Goal: Transaction & Acquisition: Book appointment/travel/reservation

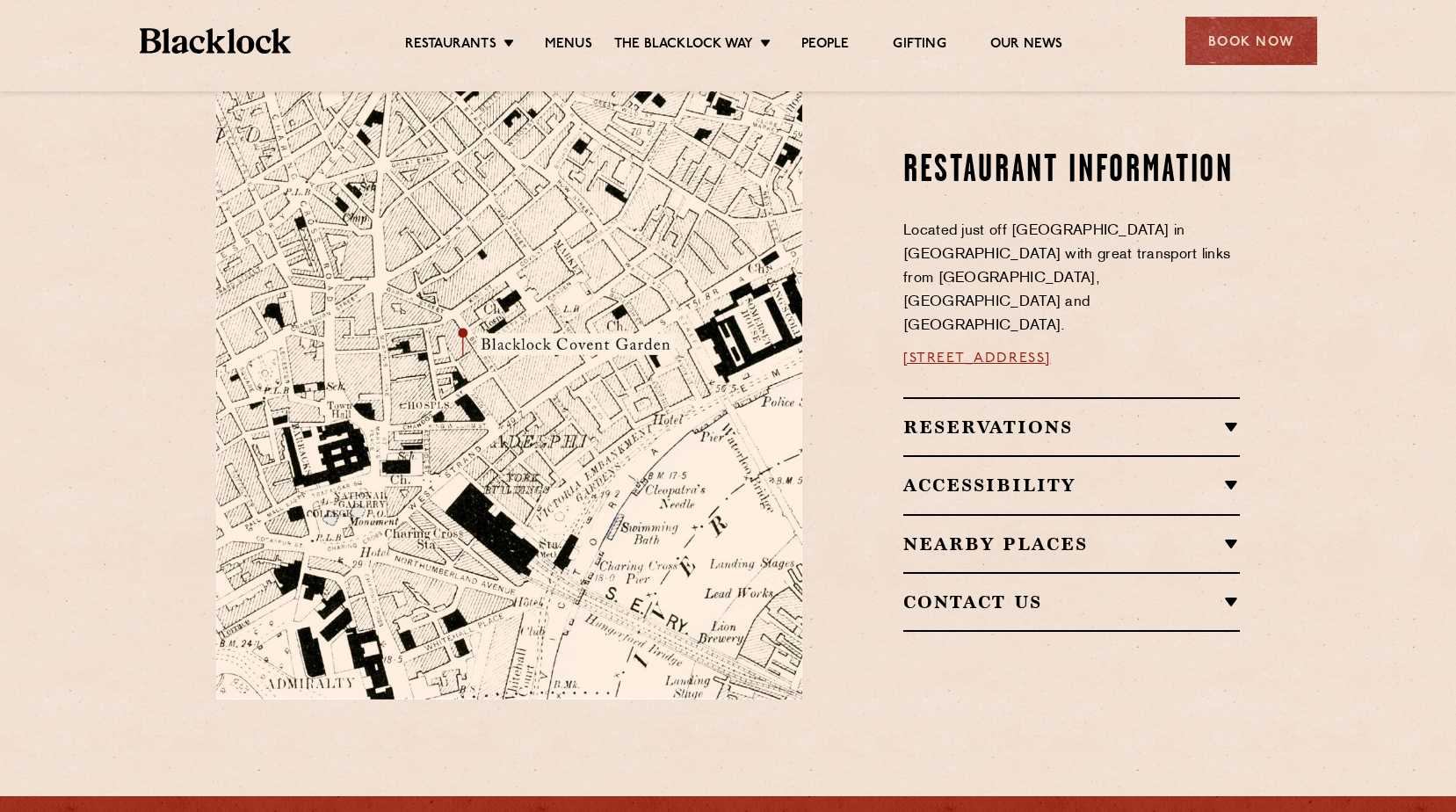
scroll to position [791, 0]
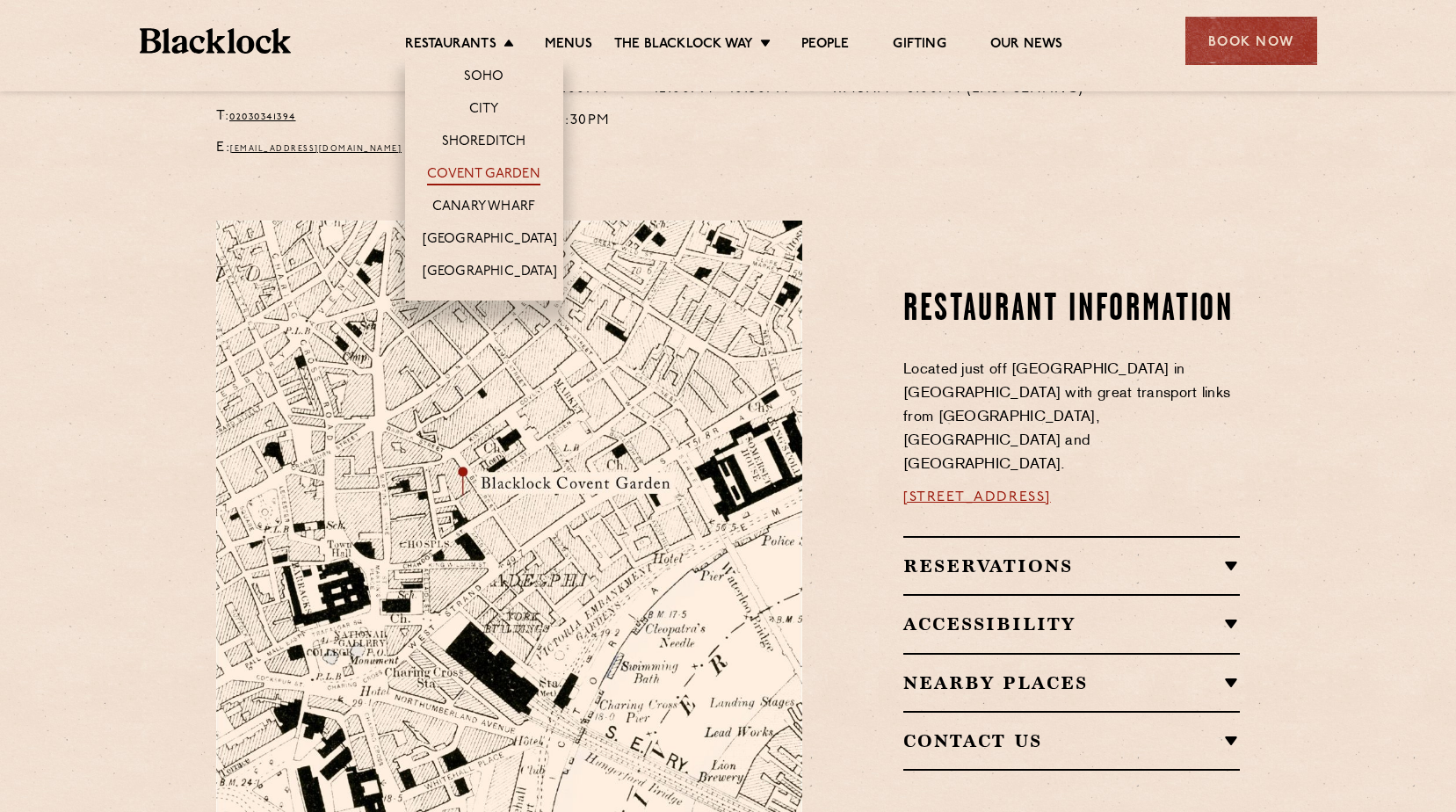
click at [460, 173] on link "Covent Garden" at bounding box center [484, 176] width 114 height 19
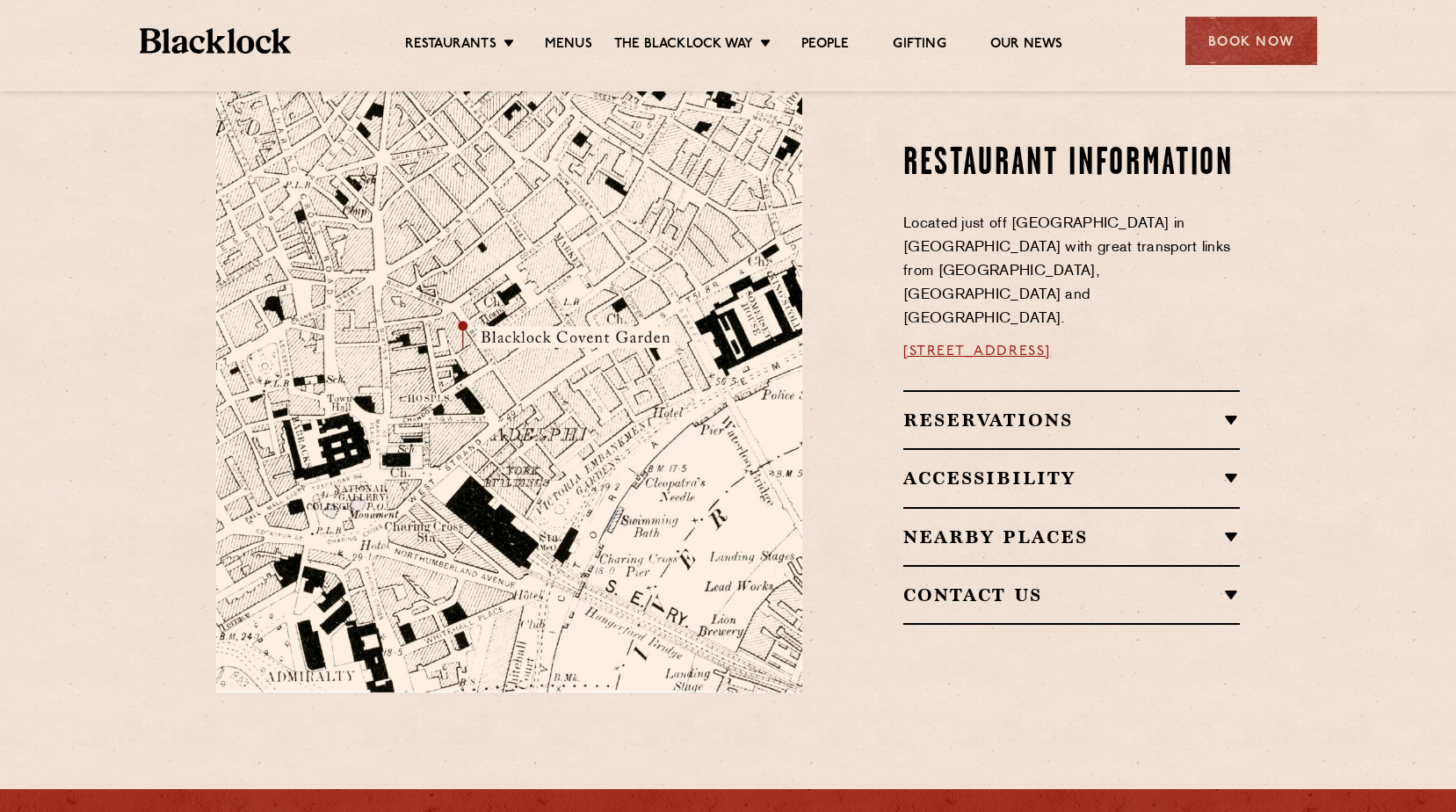
scroll to position [967, 0]
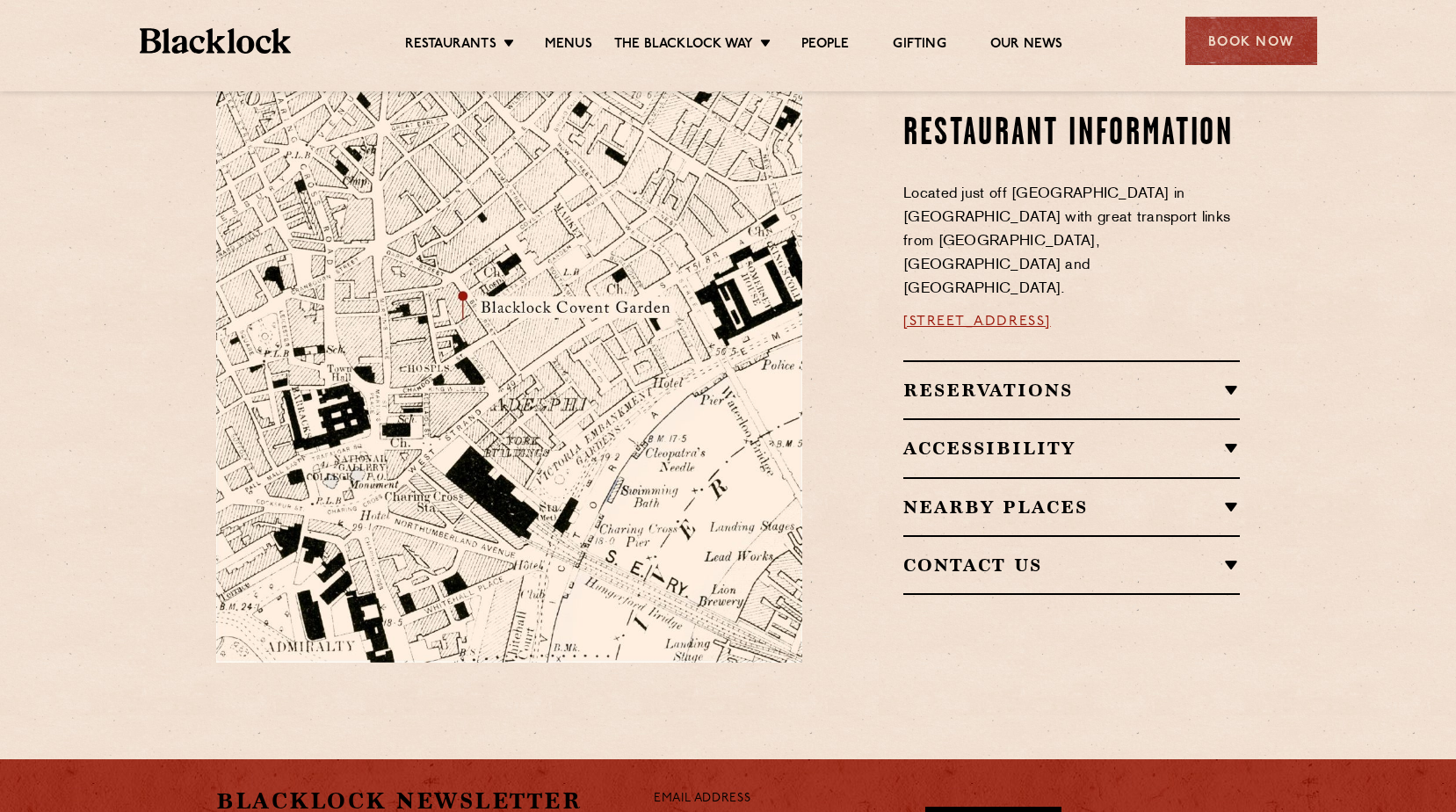
click at [1230, 497] on h2 "Nearby Places" at bounding box center [1072, 507] width 336 height 21
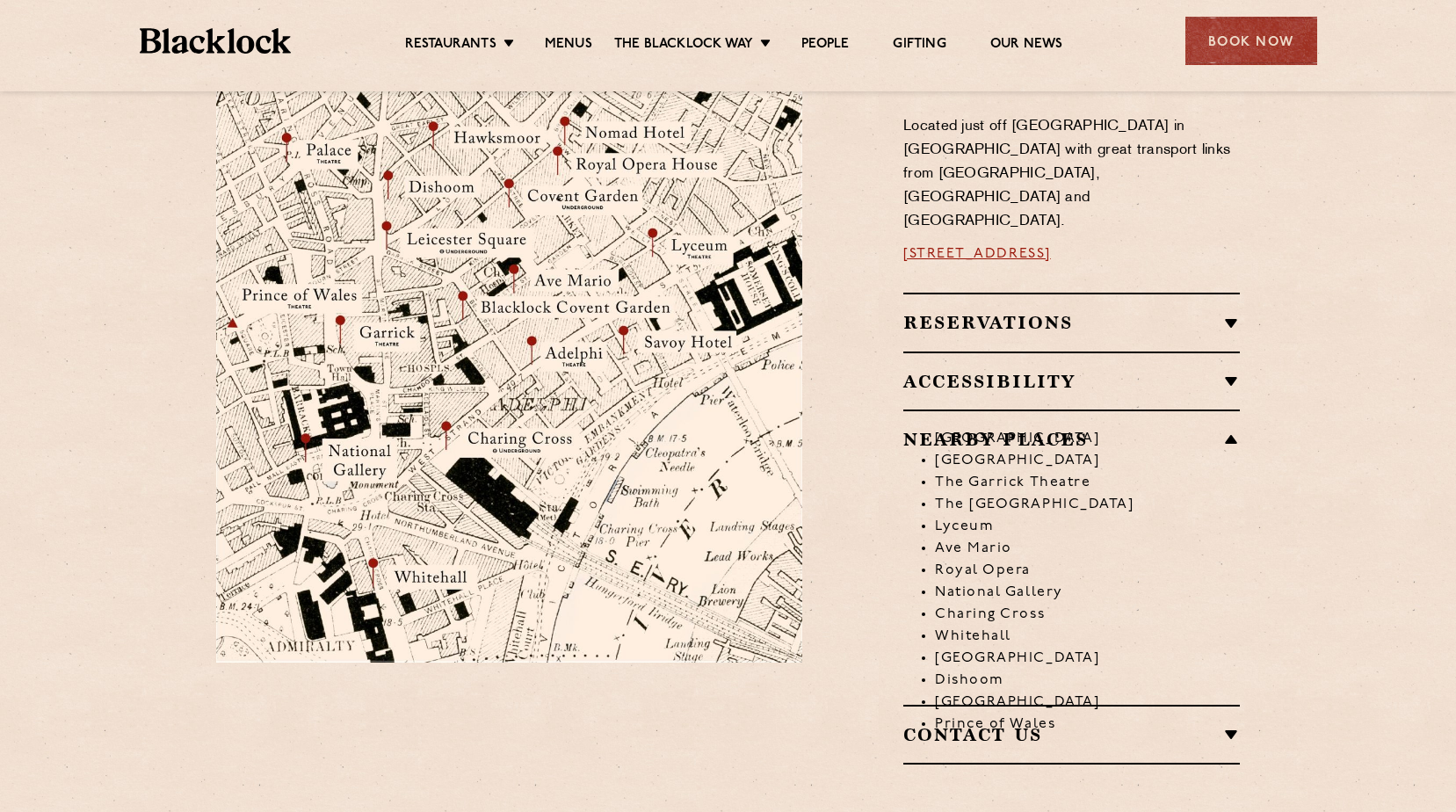
click at [1234, 428] on li "[GEOGRAPHIC_DATA]" at bounding box center [1088, 439] width 305 height 22
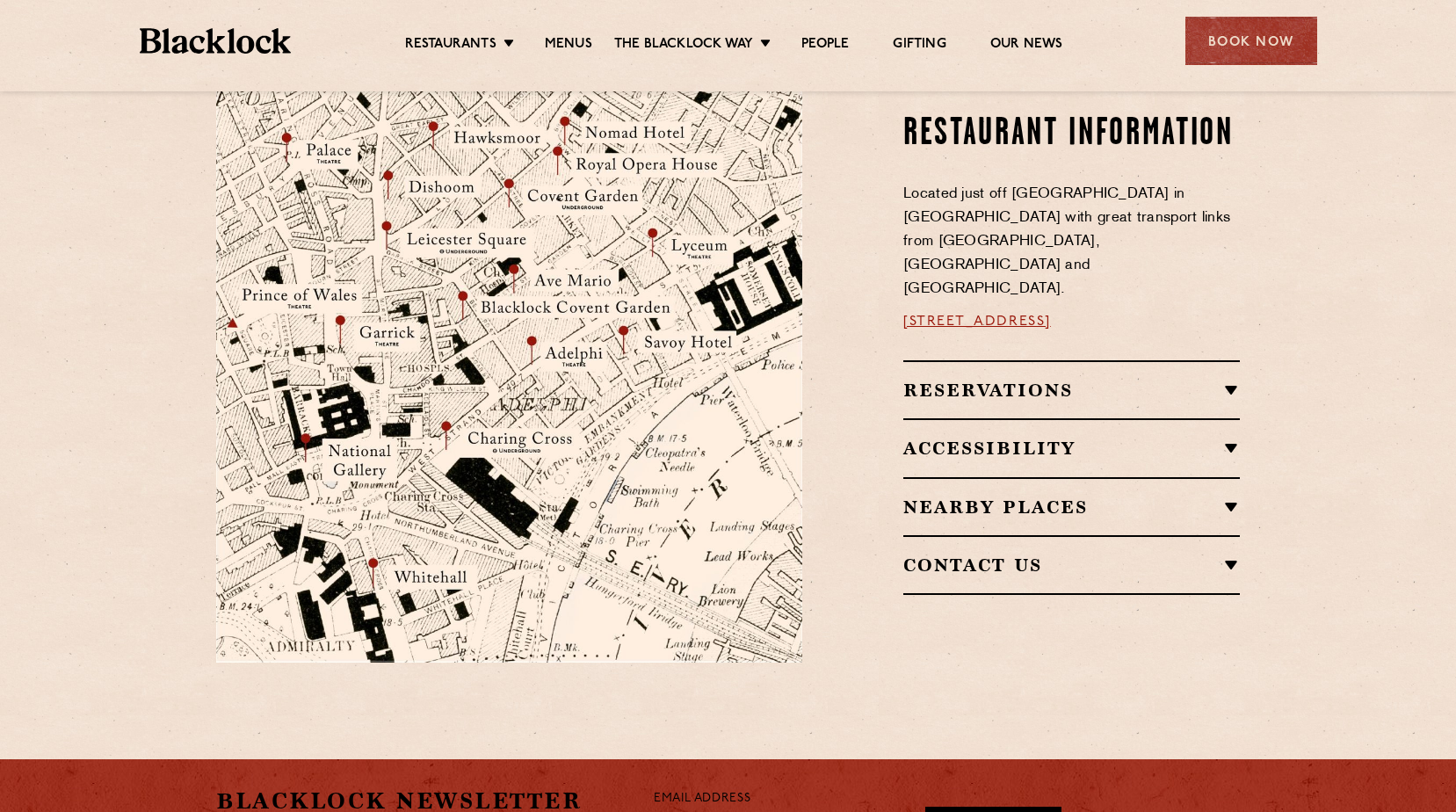
click at [1229, 46] on div "Book Now" at bounding box center [1252, 41] width 132 height 48
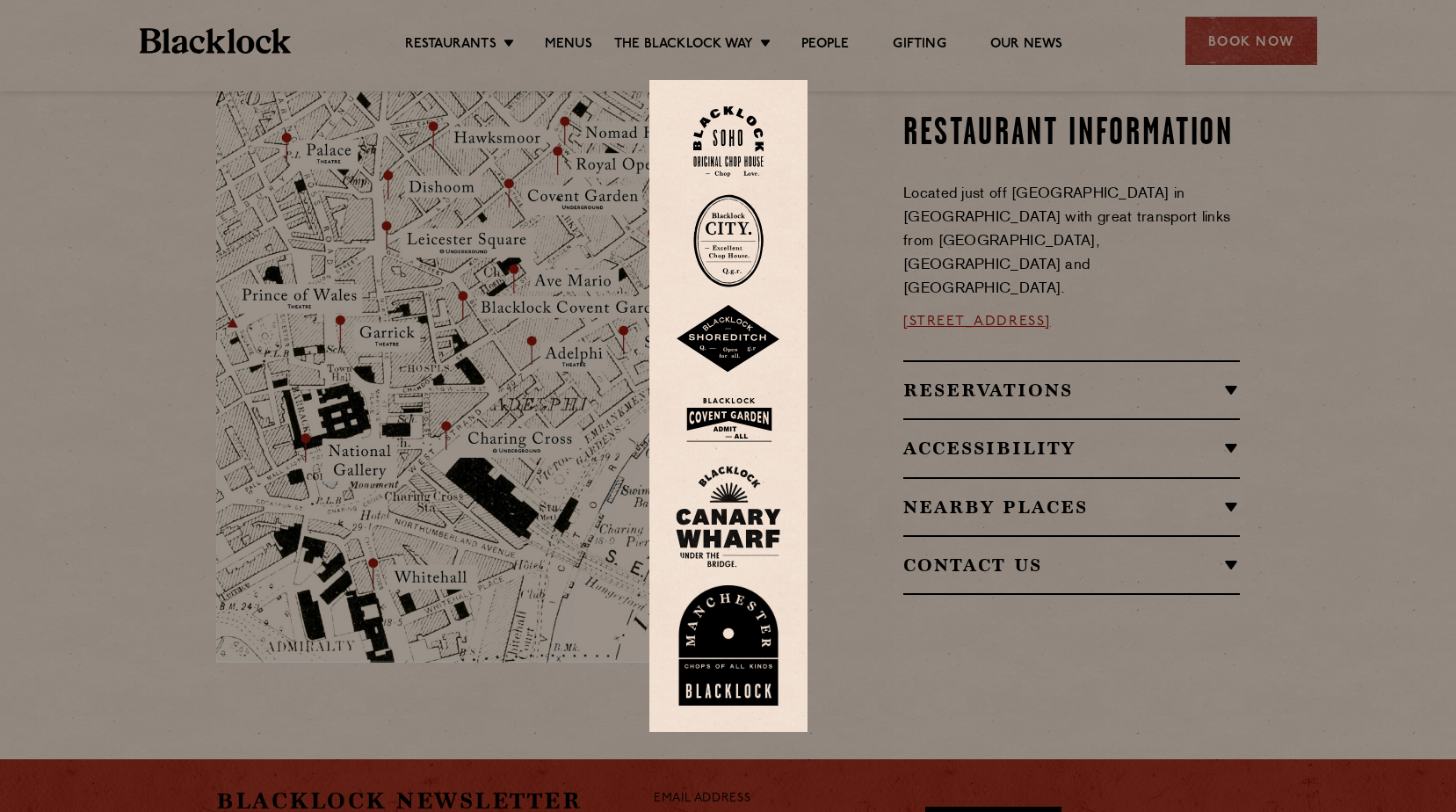
click at [744, 410] on img at bounding box center [728, 419] width 106 height 57
